Goal: Transaction & Acquisition: Purchase product/service

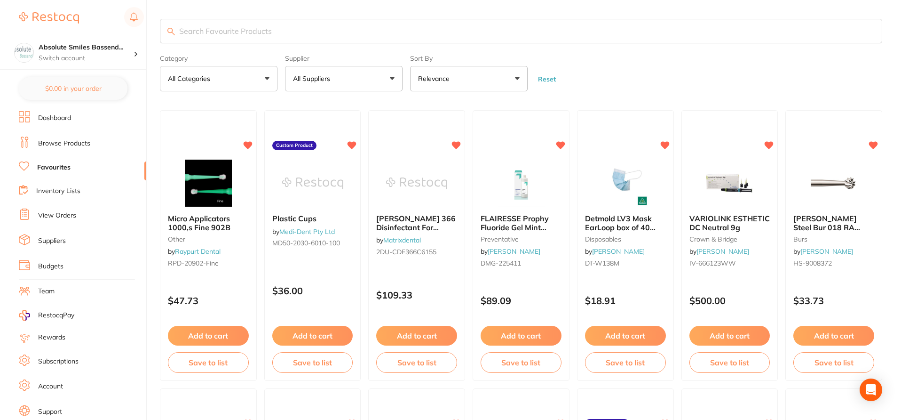
click at [232, 31] on input "search" at bounding box center [521, 31] width 722 height 24
paste input "WD-HAL01805F"
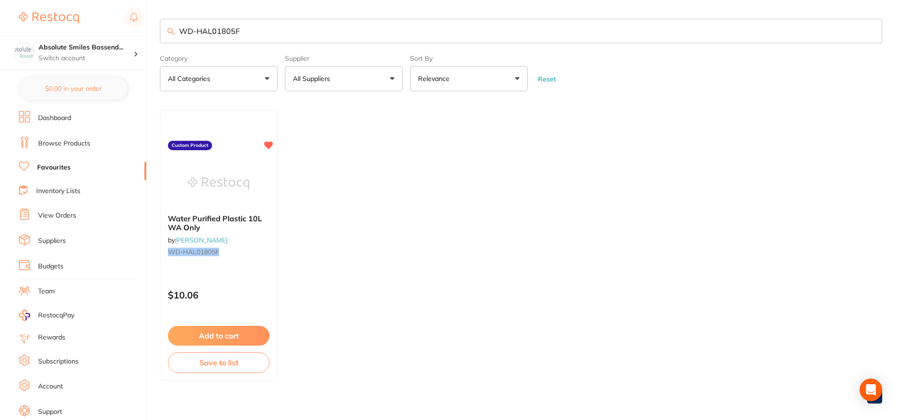
type input "WD-HAL01805F"
click at [76, 144] on link "Browse Products" at bounding box center [64, 143] width 52 height 9
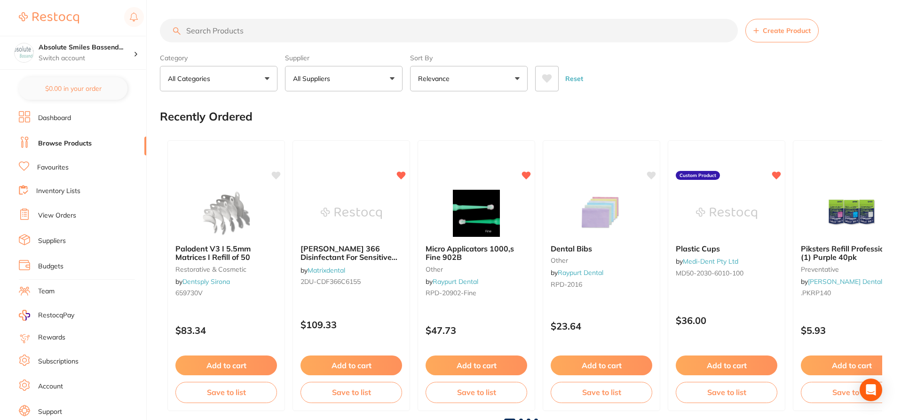
click at [245, 33] on input "search" at bounding box center [449, 31] width 578 height 24
paste input "WD-HAL01805F"
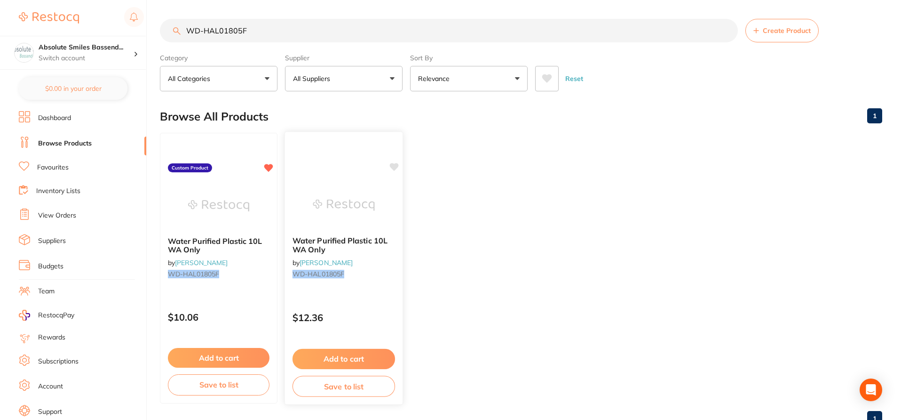
type input "WD-HAL01805F"
click at [397, 169] on icon at bounding box center [393, 166] width 9 height 9
click at [396, 168] on icon at bounding box center [394, 167] width 9 height 8
click at [228, 319] on p "$10.06" at bounding box center [218, 317] width 103 height 11
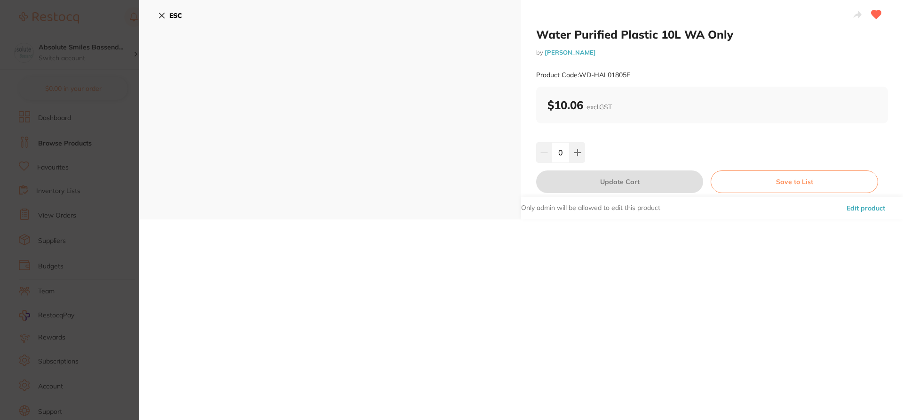
click at [161, 12] on icon at bounding box center [162, 16] width 8 height 8
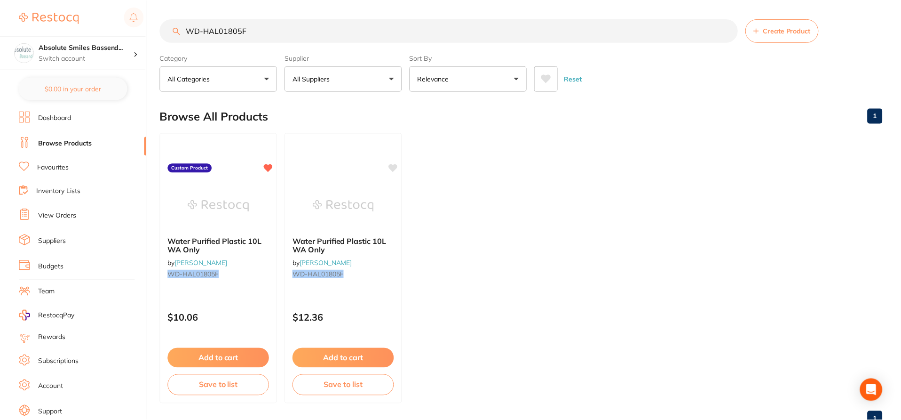
scroll to position [32, 0]
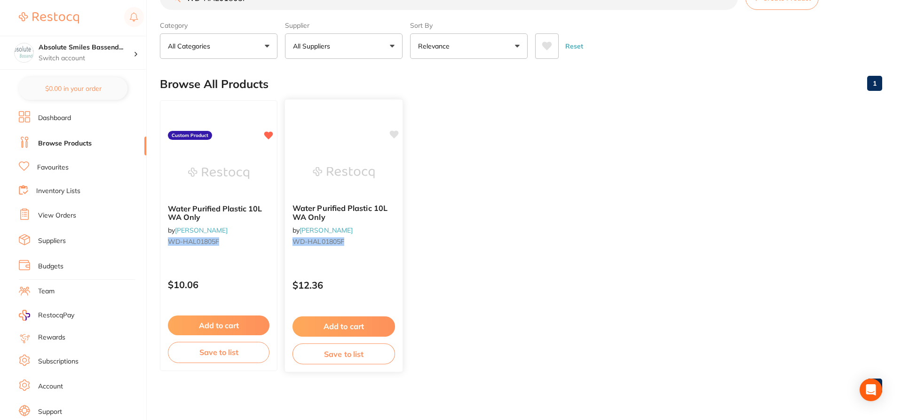
click at [376, 275] on div "$12.36" at bounding box center [344, 282] width 118 height 25
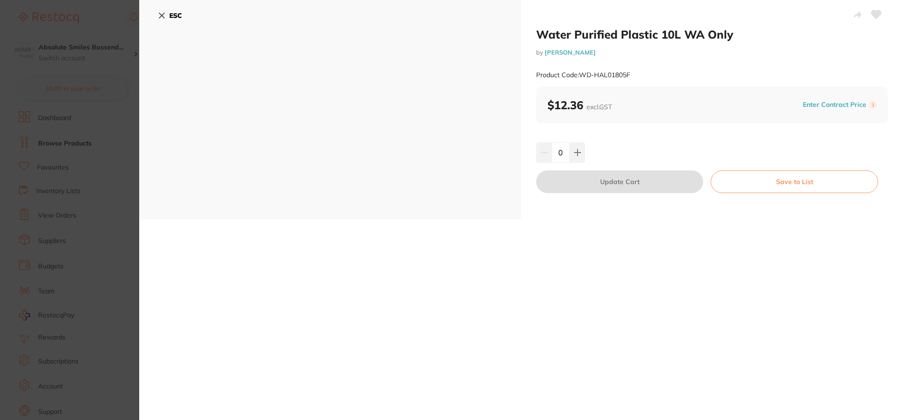
click at [161, 16] on icon at bounding box center [161, 15] width 5 height 5
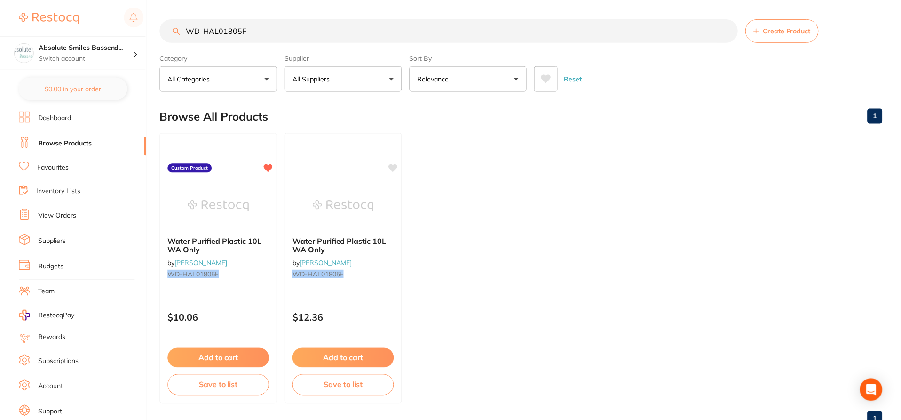
scroll to position [32, 0]
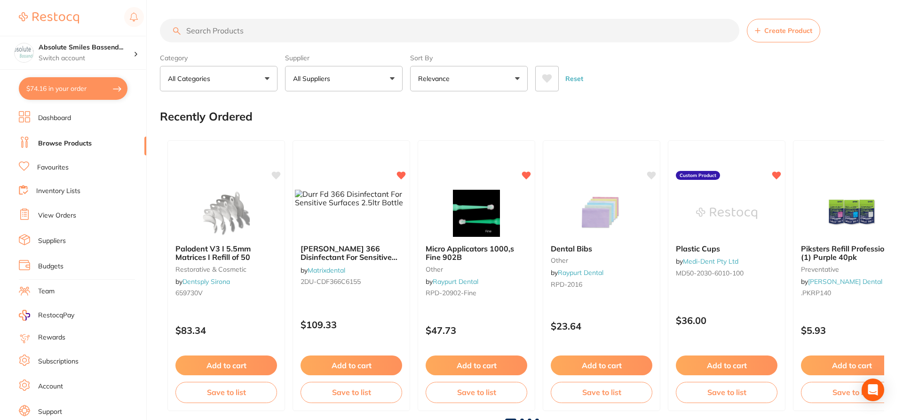
click at [93, 91] on button "$74.16 in your order" at bounding box center [73, 88] width 109 height 23
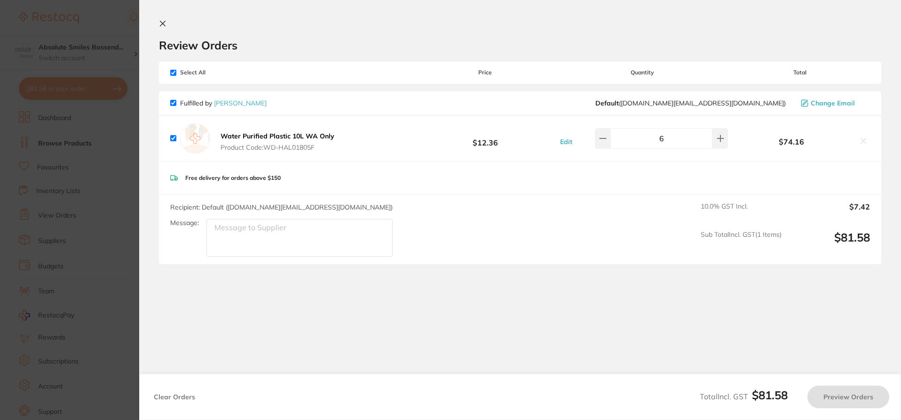
checkbox input "true"
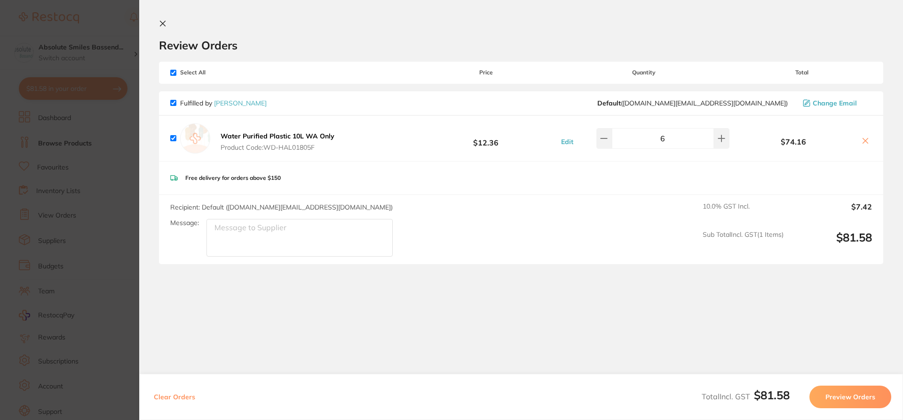
click at [164, 25] on icon at bounding box center [163, 24] width 8 height 8
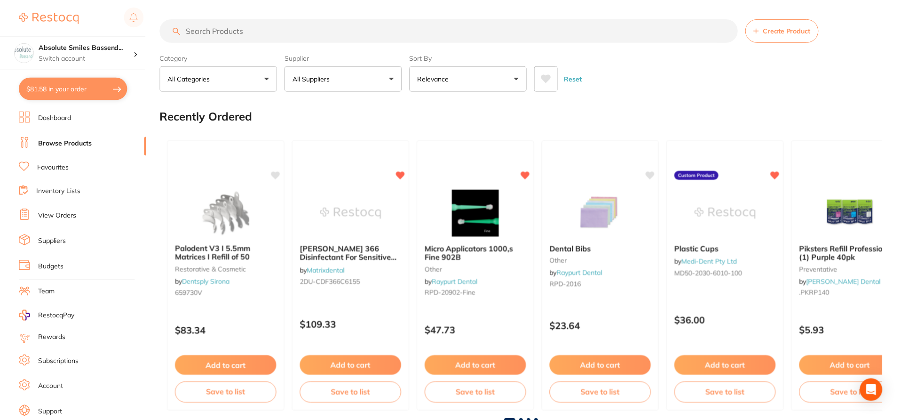
scroll to position [32, 0]
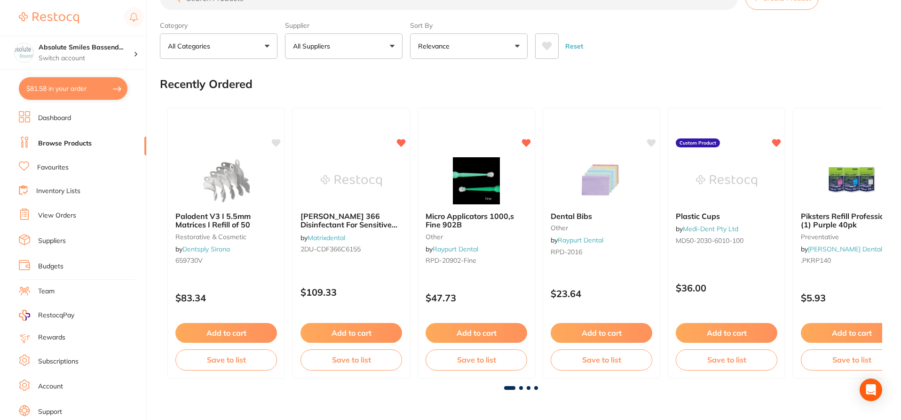
click at [345, 83] on div "Recently Ordered" at bounding box center [521, 84] width 722 height 32
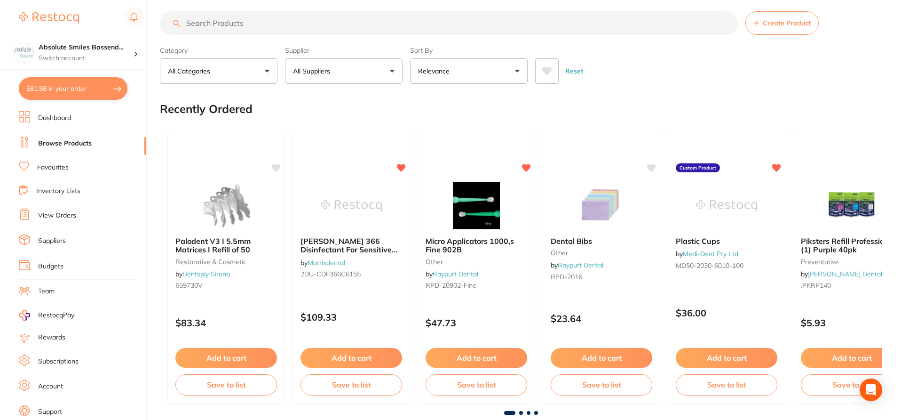
scroll to position [0, 0]
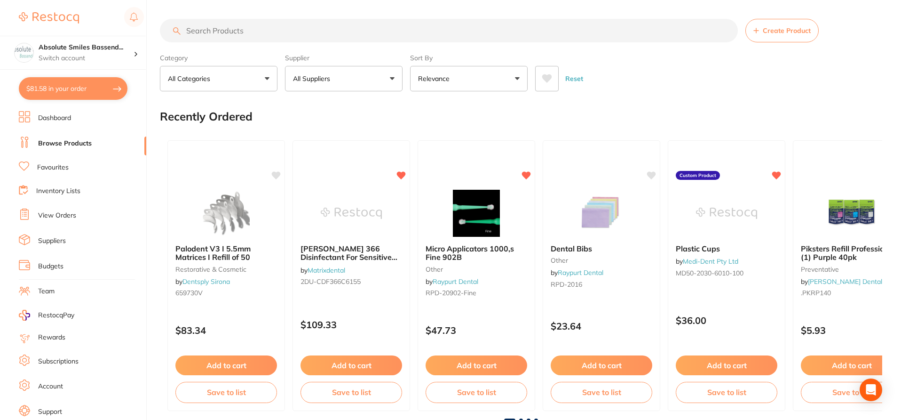
click at [229, 29] on input "search" at bounding box center [449, 31] width 578 height 24
paste input "WD-HAL01805F"
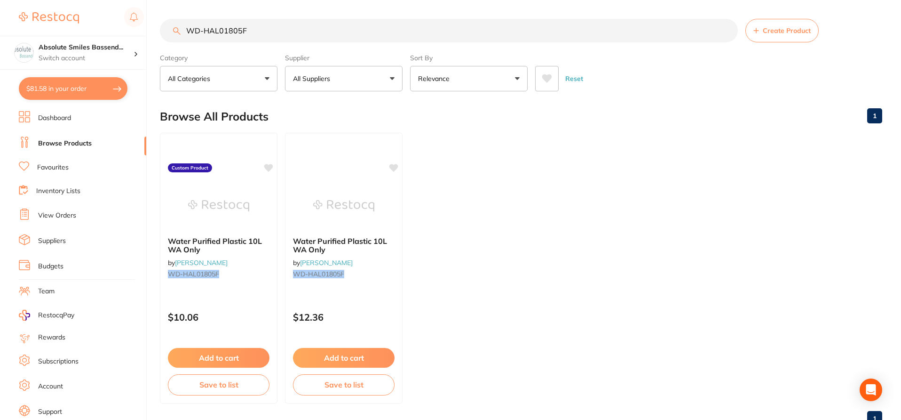
type input "WD-HAL01805F"
